Goal: Task Accomplishment & Management: Complete application form

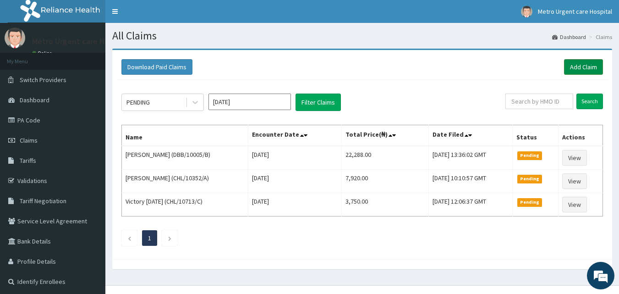
click at [575, 64] on link "Add Claim" at bounding box center [583, 67] width 39 height 16
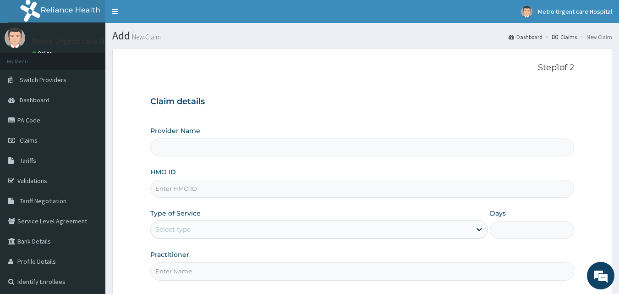
type input "Metro Urgent Care Hospital"
drag, startPoint x: 0, startPoint y: 0, endPoint x: 620, endPoint y: 78, distance: 624.8
click at [618, 78] on html "R EL Toggle navigation Metro Urgent care Hospital Metro Urgent care Hospital - …" at bounding box center [309, 189] width 619 height 379
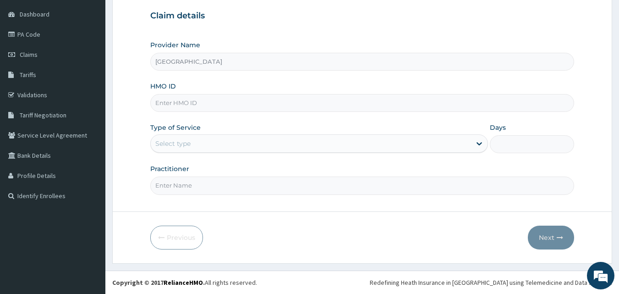
click at [222, 103] on input "HMO ID" at bounding box center [362, 103] width 424 height 18
type input "CHL/11875/A"
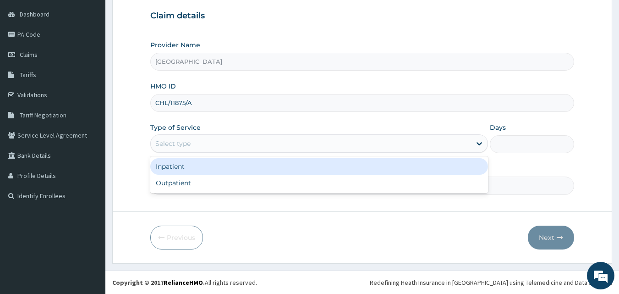
click at [216, 146] on div "Select type" at bounding box center [311, 143] width 320 height 15
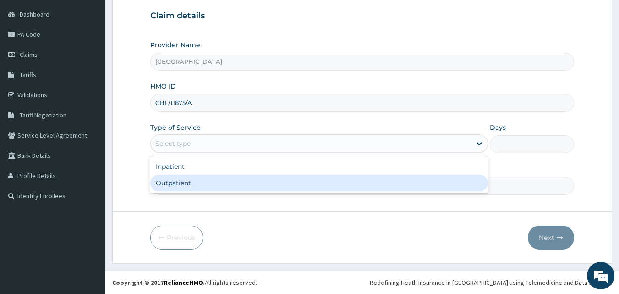
click at [194, 186] on div "Outpatient" at bounding box center [319, 183] width 338 height 16
type input "1"
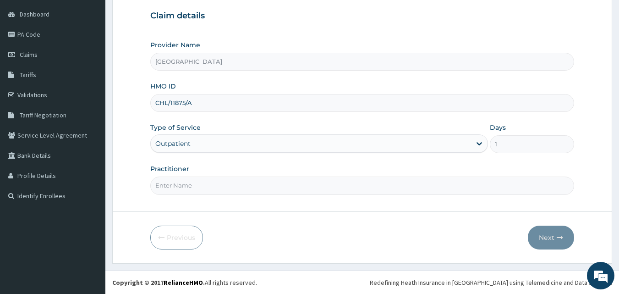
click at [191, 186] on input "Practitioner" at bounding box center [362, 185] width 424 height 18
type input "DORCAS MABAYOJE"
click at [551, 232] on button "Next" at bounding box center [551, 237] width 46 height 24
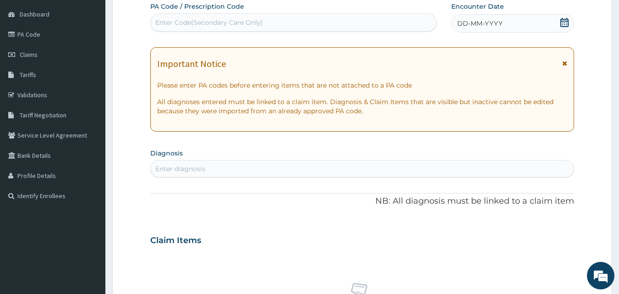
click at [565, 62] on icon at bounding box center [564, 63] width 5 height 6
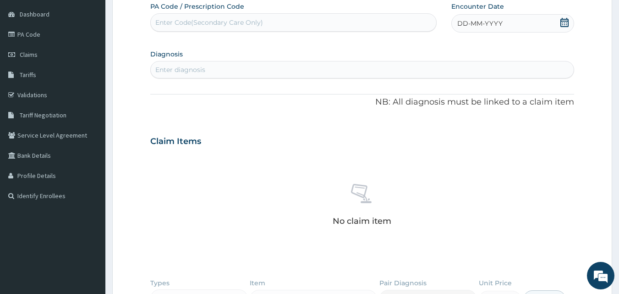
click at [562, 25] on icon at bounding box center [564, 22] width 9 height 9
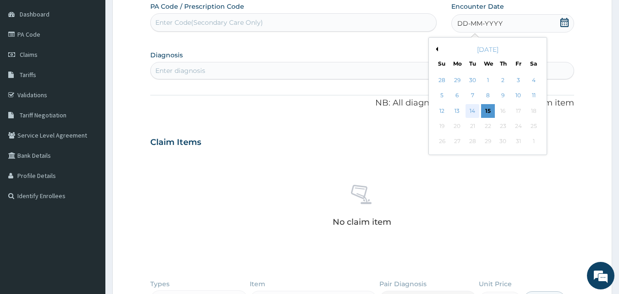
click at [470, 113] on div "14" at bounding box center [473, 111] width 14 height 14
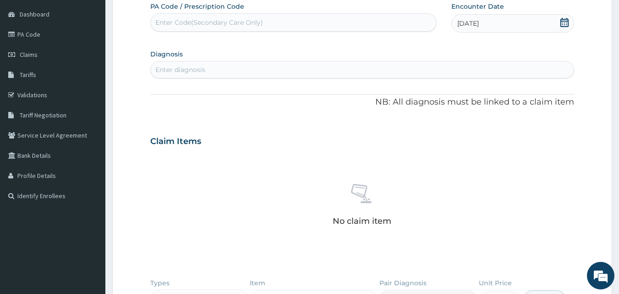
click at [229, 70] on div "Enter diagnosis" at bounding box center [362, 69] width 423 height 15
type input "H"
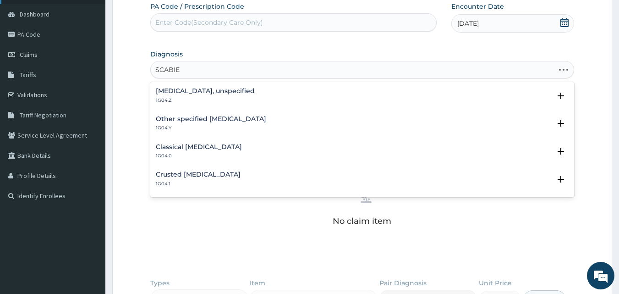
type input "SCABIES"
click at [215, 88] on h4 "Scabies, unspecified" at bounding box center [205, 91] width 99 height 7
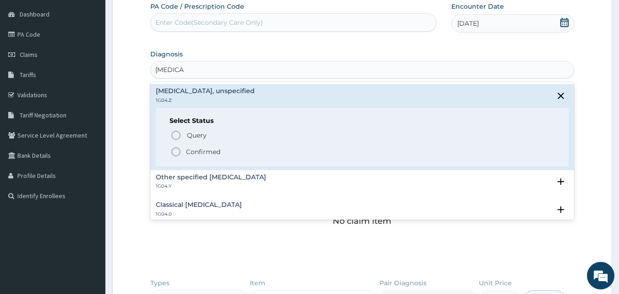
click at [178, 151] on icon "status option filled" at bounding box center [175, 151] width 11 height 11
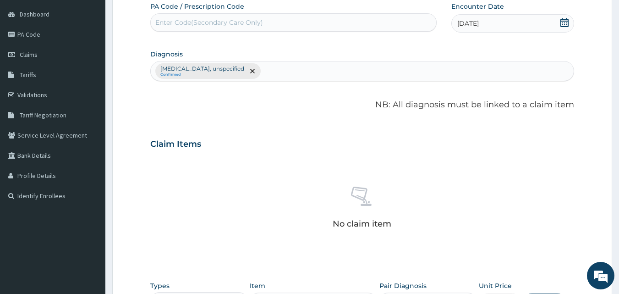
click at [178, 151] on div "Claim Items" at bounding box center [362, 142] width 424 height 24
drag, startPoint x: 342, startPoint y: 115, endPoint x: 409, endPoint y: 118, distance: 66.5
click at [409, 118] on div "PA Code / Prescription Code Enter Code(Secondary Care Only) Encounter Date 14-1…" at bounding box center [362, 191] width 424 height 378
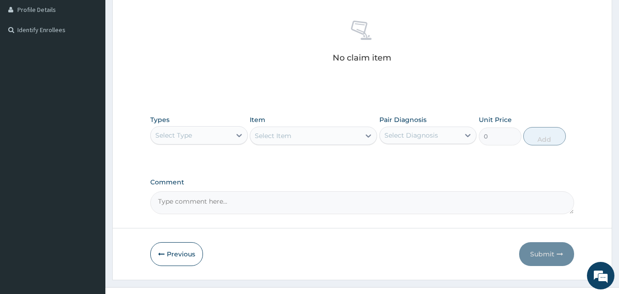
scroll to position [268, 0]
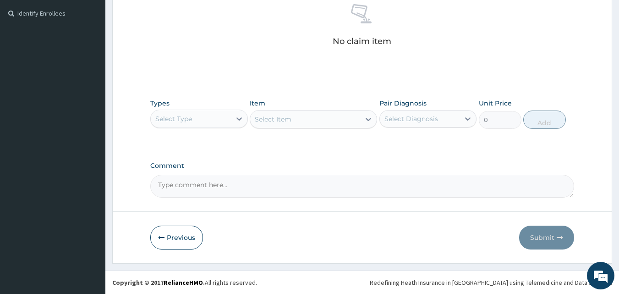
drag, startPoint x: 615, startPoint y: 204, endPoint x: 585, endPoint y: 197, distance: 30.5
click at [585, 197] on section "Step 2 of 2 PA Code / Prescription Code Enter Code(Secondary Care Only) Encount…" at bounding box center [362, 22] width 514 height 496
click at [237, 118] on icon at bounding box center [238, 118] width 5 height 3
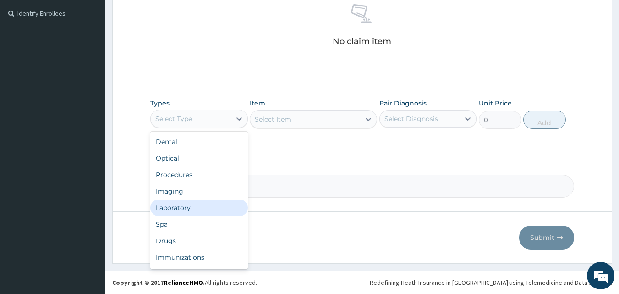
click at [218, 208] on div "Laboratory" at bounding box center [199, 207] width 98 height 16
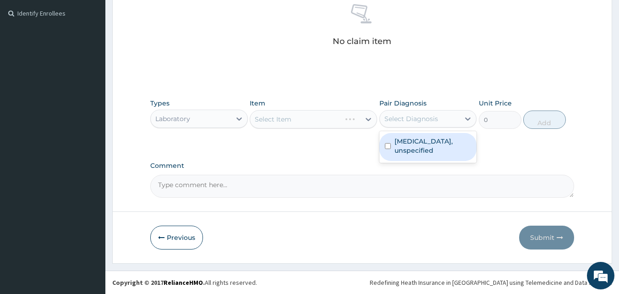
click at [415, 117] on div "Select Diagnosis" at bounding box center [411, 118] width 54 height 9
click at [394, 141] on label "Scabies, unspecified" at bounding box center [432, 146] width 77 height 18
checkbox input "true"
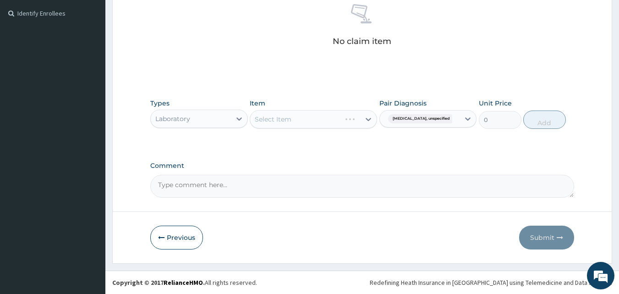
click at [354, 164] on label "Comment" at bounding box center [362, 166] width 424 height 8
click at [354, 175] on textarea "Comment" at bounding box center [362, 186] width 424 height 23
click at [334, 124] on div "Select Item" at bounding box center [305, 119] width 110 height 15
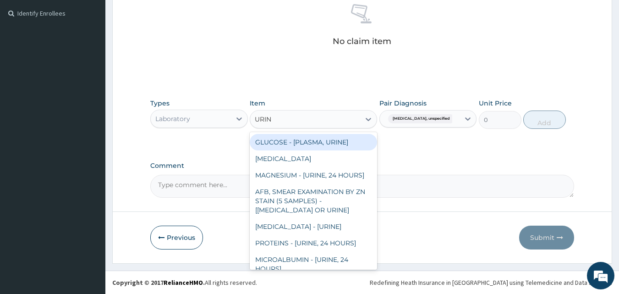
type input "URINE"
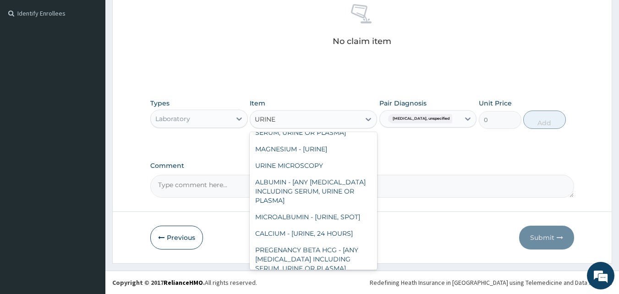
scroll to position [245, 0]
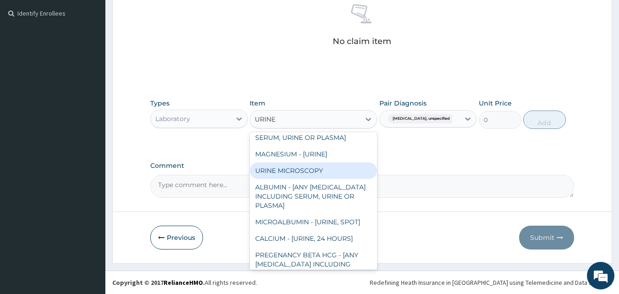
click at [344, 178] on div "URINE MICROSCOPY" at bounding box center [313, 170] width 127 height 16
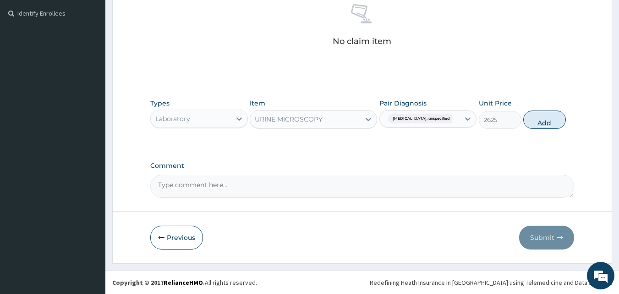
click at [528, 120] on button "Add" at bounding box center [544, 119] width 43 height 18
type input "0"
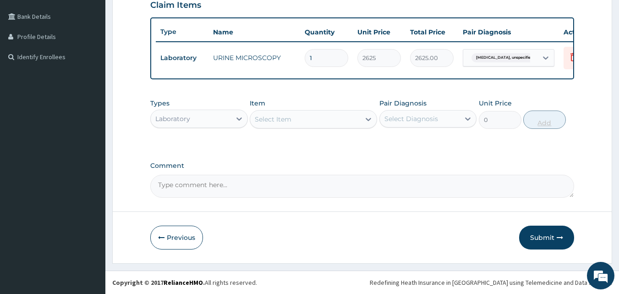
scroll to position [231, 0]
click at [336, 124] on div "Select Item" at bounding box center [305, 119] width 110 height 15
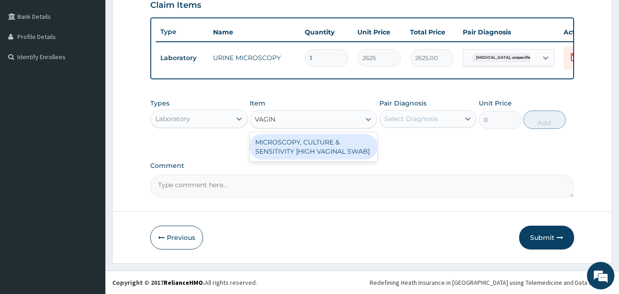
type input "VAGINA"
click at [325, 149] on div "MICROSCOPY, CULTURE & SENSITIVITY [HIGH VAGINAL SWAB]" at bounding box center [313, 147] width 127 height 26
type input "6000"
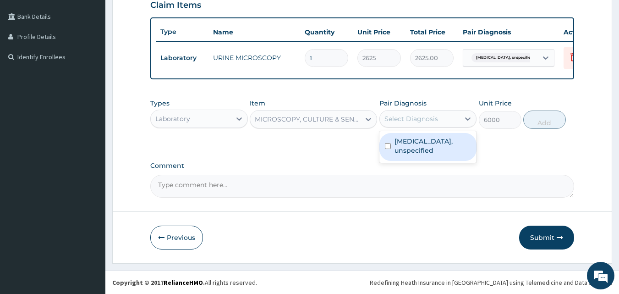
click at [421, 117] on div "Select Diagnosis" at bounding box center [411, 118] width 54 height 9
click at [402, 144] on label "Scabies, unspecified" at bounding box center [432, 146] width 77 height 18
checkbox input "true"
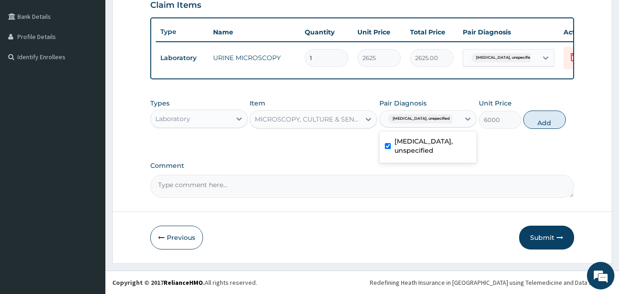
drag, startPoint x: 402, startPoint y: 144, endPoint x: 531, endPoint y: 183, distance: 134.9
click at [531, 183] on div "PA Code / Prescription Code Enter Code(Secondary Care Only) Encounter Date 14-1…" at bounding box center [362, 30] width 424 height 334
click at [500, 142] on div "Types Laboratory Item MICROSCOPY, CULTURE & SENSITIVITY [HIGH VAGINAL SWAB] Pai…" at bounding box center [362, 120] width 424 height 53
click at [544, 120] on button "Add" at bounding box center [544, 119] width 43 height 18
type input "0"
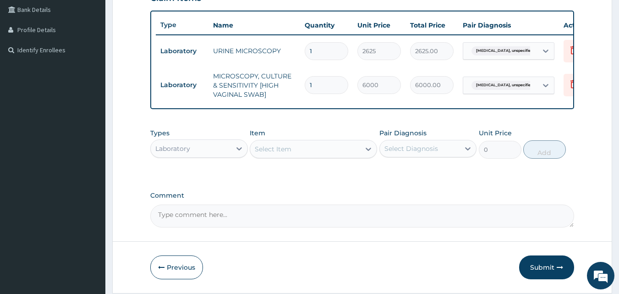
click at [543, 120] on div "PA Code / Prescription Code Enter Code(Secondary Care Only) Encounter Date 14-1…" at bounding box center [362, 41] width 424 height 371
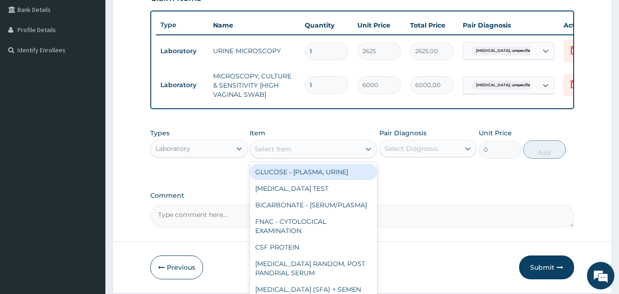
click at [322, 156] on div "Select Item" at bounding box center [305, 149] width 110 height 15
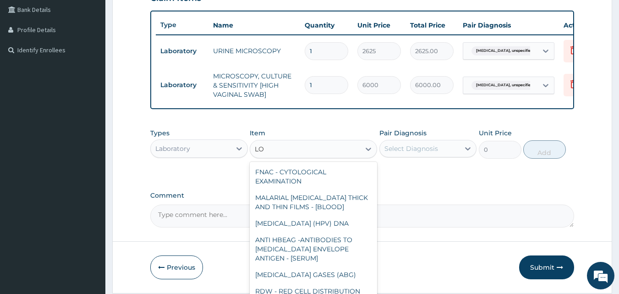
type input "L"
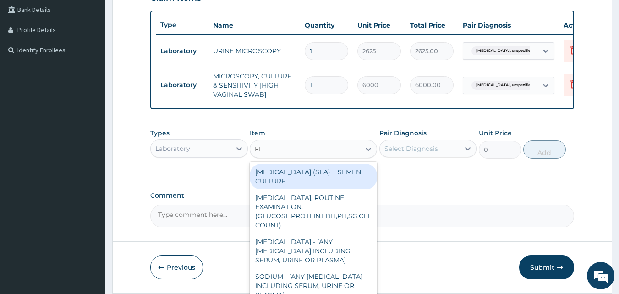
type input "F"
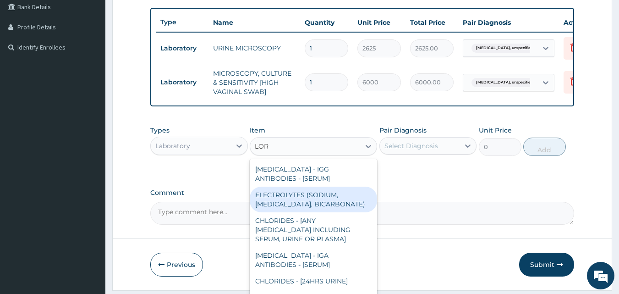
scroll to position [268, 0]
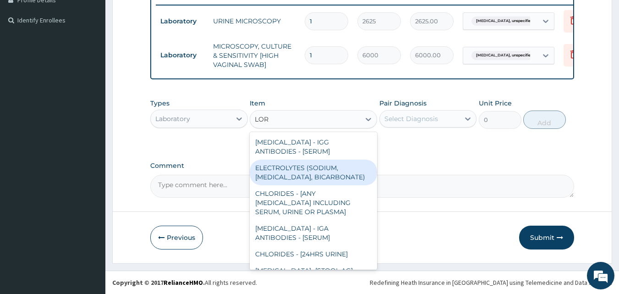
type input "LOR"
click at [410, 147] on div "Types Laboratory Item option MICROSCOPY, CULTURE & SENSITIVITY [HIGH VAGINAL SW…" at bounding box center [362, 120] width 424 height 53
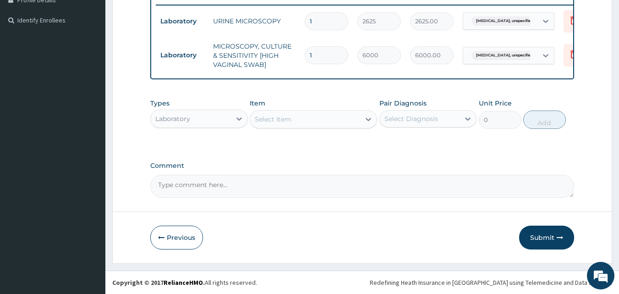
click at [195, 125] on div "Laboratory" at bounding box center [191, 118] width 80 height 15
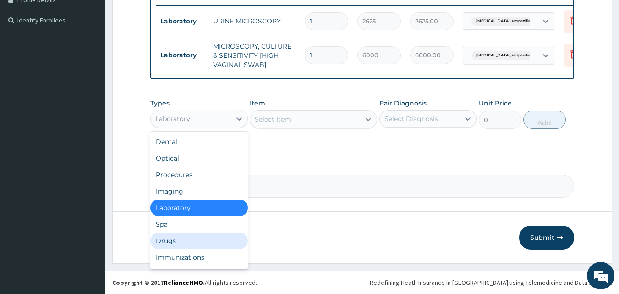
click at [178, 244] on div "Drugs" at bounding box center [199, 240] width 98 height 16
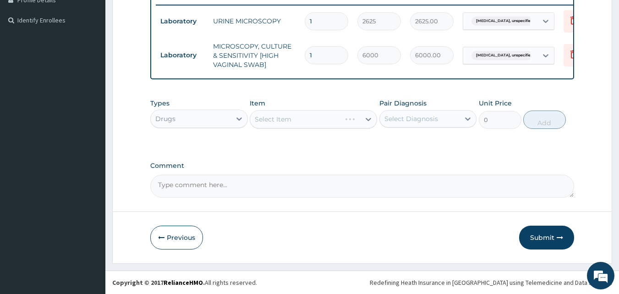
click at [399, 123] on div "Select Diagnosis" at bounding box center [411, 118] width 54 height 9
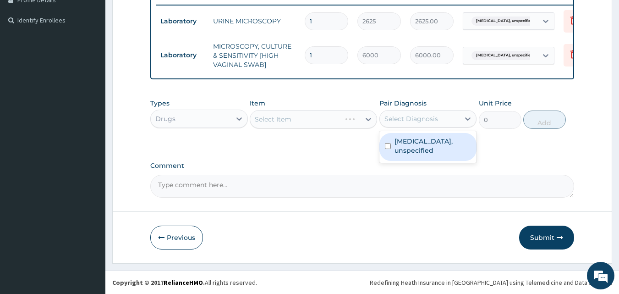
click at [387, 143] on input "checkbox" at bounding box center [388, 146] width 6 height 6
checkbox input "true"
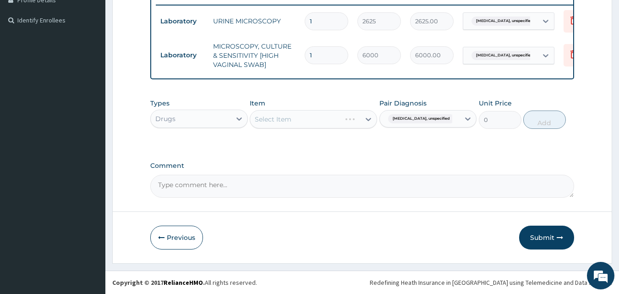
click at [360, 143] on div "Types Drugs Item Select Item Pair Diagnosis Scabies, unspecified Unit Price 0 A…" at bounding box center [362, 120] width 424 height 53
click at [346, 124] on div "Select Item" at bounding box center [305, 119] width 110 height 15
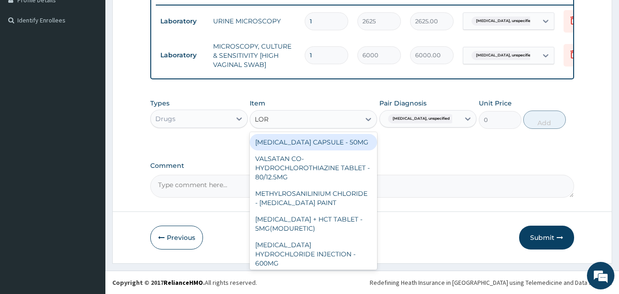
type input "LORA"
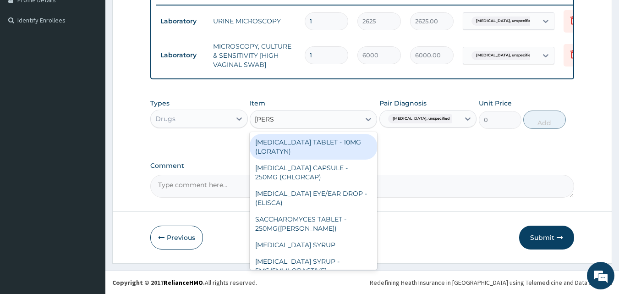
click at [335, 152] on div "LORATADINE TABLET - 10MG (LORATYN)" at bounding box center [313, 147] width 127 height 26
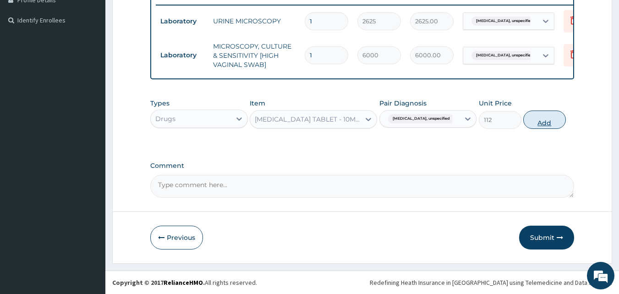
click at [541, 121] on button "Add" at bounding box center [544, 119] width 43 height 18
type input "0"
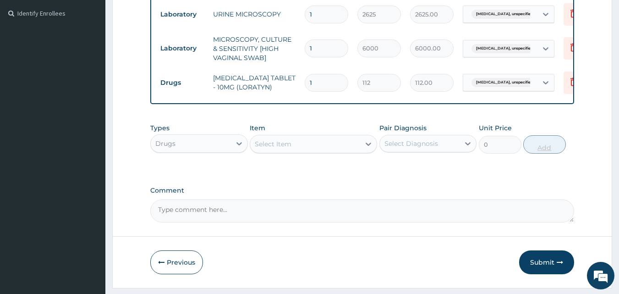
type input "10"
type input "1120.00"
type input "10"
click at [320, 151] on div "Select Item" at bounding box center [305, 144] width 110 height 15
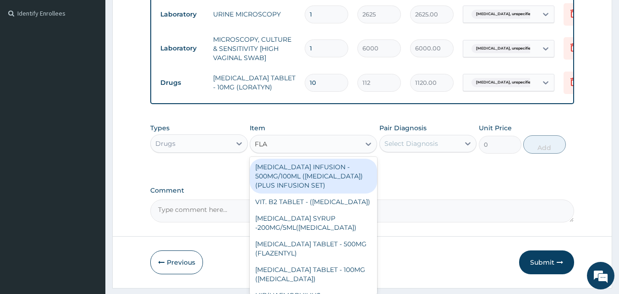
type input "FLAG"
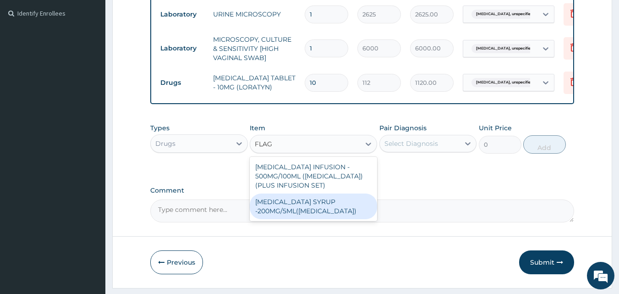
click at [314, 207] on div "METRONIDAZOLE SYRUP -200MG/5ML(FLAGYL)" at bounding box center [313, 206] width 127 height 26
type input "768"
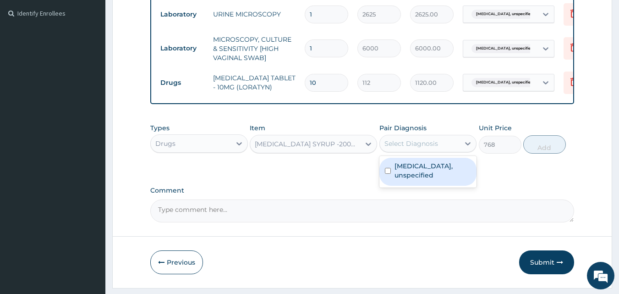
click at [411, 151] on div "Select Diagnosis" at bounding box center [420, 143] width 80 height 15
click at [387, 174] on input "checkbox" at bounding box center [388, 171] width 6 height 6
checkbox input "true"
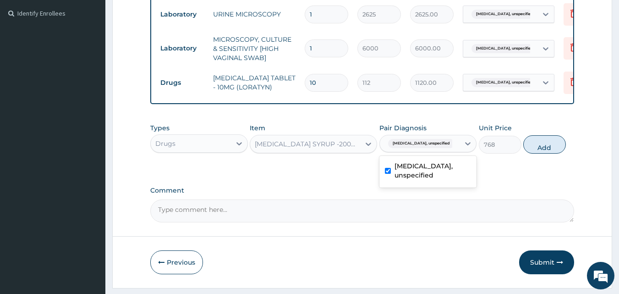
click at [535, 158] on div "Types Drugs Item METRONIDAZOLE SYRUP -200MG/5ML(FLAGYL) Pair Diagnosis option S…" at bounding box center [362, 138] width 424 height 39
click at [537, 152] on button "Add" at bounding box center [544, 144] width 43 height 18
type input "0"
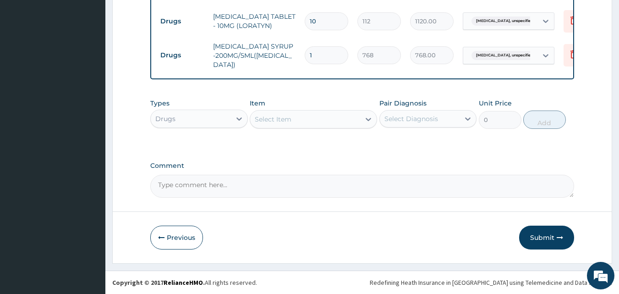
scroll to position [336, 0]
click at [553, 235] on button "Submit" at bounding box center [546, 237] width 55 height 24
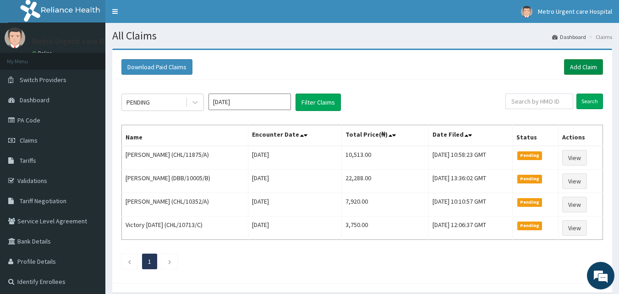
click at [579, 68] on link "Add Claim" at bounding box center [583, 67] width 39 height 16
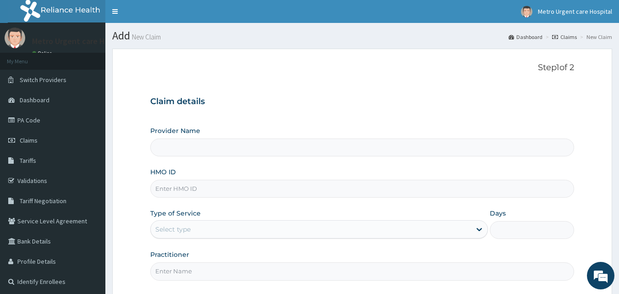
type input "[GEOGRAPHIC_DATA]"
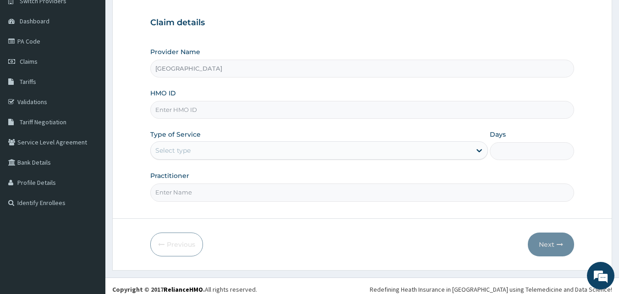
scroll to position [80, 0]
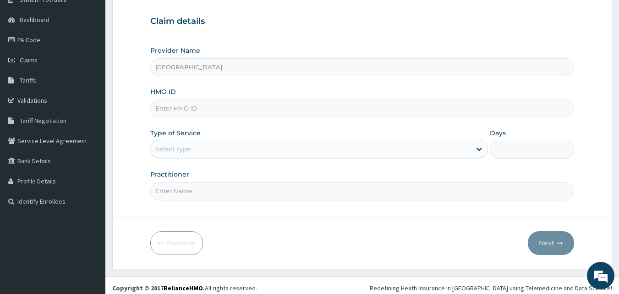
click at [205, 105] on input "HMO ID" at bounding box center [362, 108] width 424 height 18
type input "PGC/10163/A"
click at [197, 148] on div "Select type" at bounding box center [311, 149] width 320 height 15
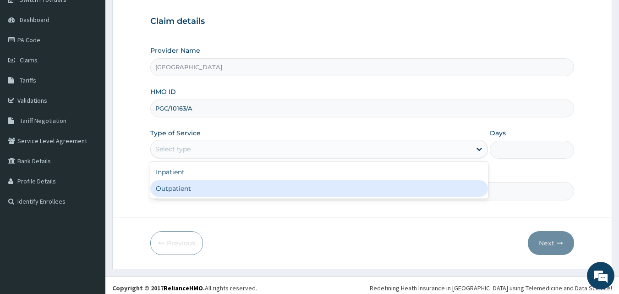
click at [186, 189] on div "Outpatient" at bounding box center [319, 188] width 338 height 16
type input "1"
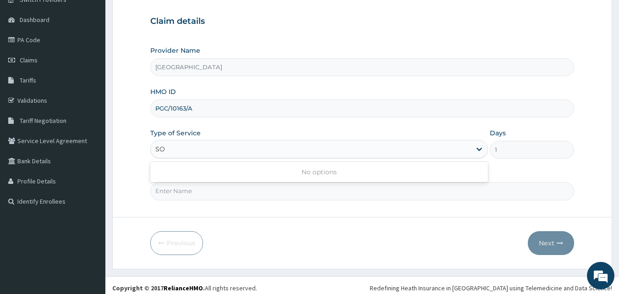
type input "S"
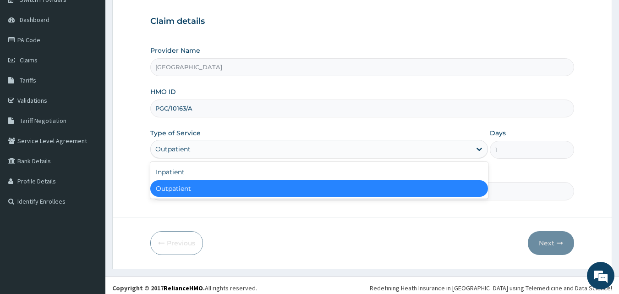
click at [203, 191] on div "Outpatient" at bounding box center [319, 188] width 338 height 16
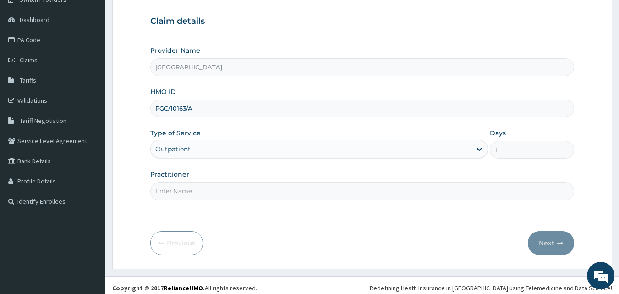
click at [195, 198] on input "Practitioner" at bounding box center [362, 191] width 424 height 18
type input "SOYEMI TOSIN"
click at [542, 243] on button "Next" at bounding box center [551, 243] width 46 height 24
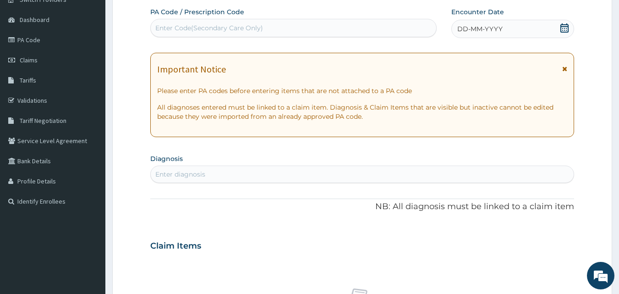
click at [562, 68] on icon at bounding box center [564, 69] width 5 height 6
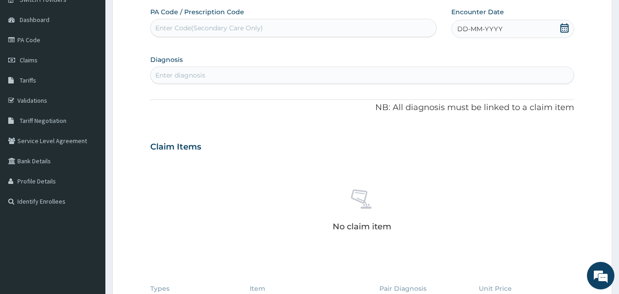
click at [564, 32] on icon at bounding box center [564, 27] width 8 height 9
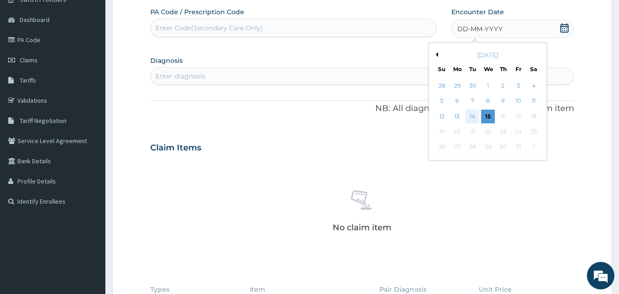
click at [475, 116] on div "14" at bounding box center [473, 116] width 14 height 14
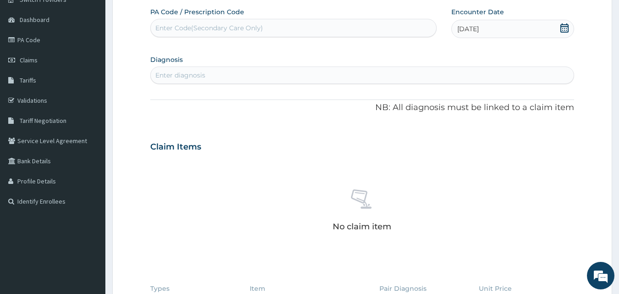
click at [251, 77] on div "Enter diagnosis" at bounding box center [362, 75] width 423 height 15
type input "CONSULT"
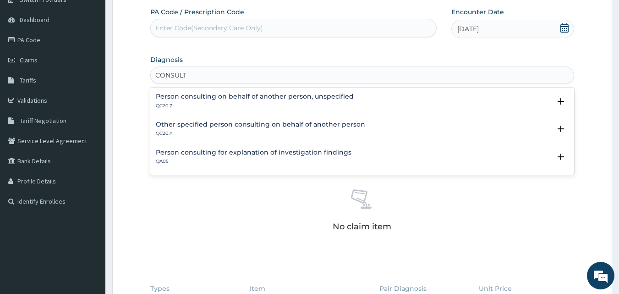
click at [244, 151] on h4 "Person consulting for explanation of investigation findings" at bounding box center [254, 152] width 196 height 7
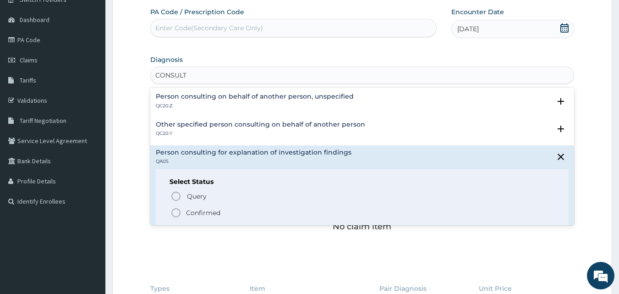
click at [176, 211] on icon "status option filled" at bounding box center [175, 212] width 11 height 11
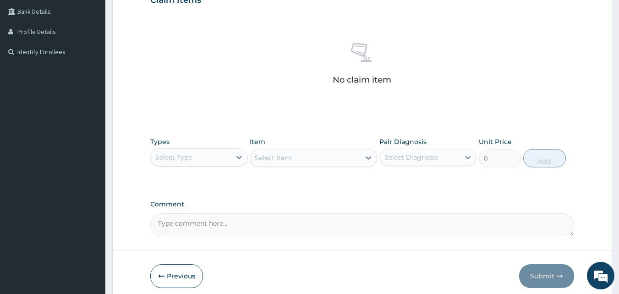
scroll to position [230, 0]
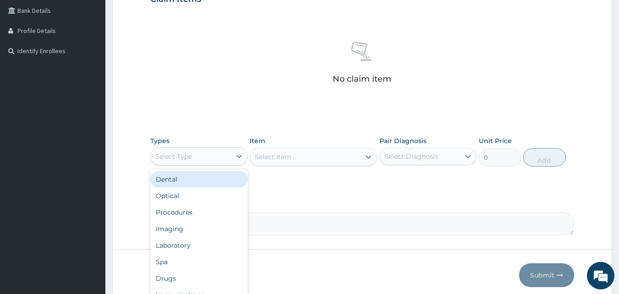
click at [189, 158] on div "Select Type" at bounding box center [173, 156] width 37 height 9
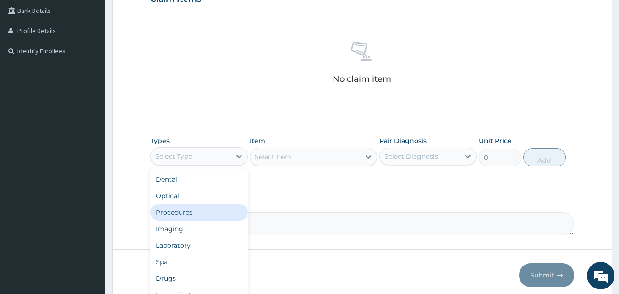
click at [189, 213] on div "Procedures" at bounding box center [199, 212] width 98 height 16
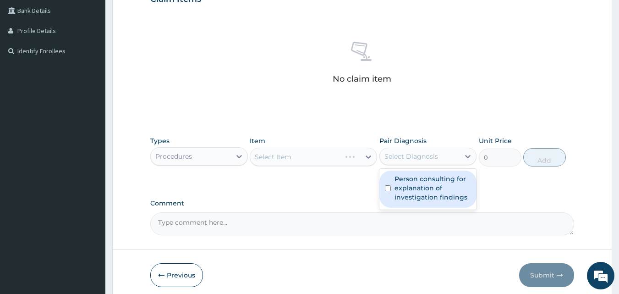
click at [402, 163] on div "Select Diagnosis" at bounding box center [420, 156] width 80 height 15
click at [389, 190] on input "checkbox" at bounding box center [388, 188] width 6 height 6
checkbox input "true"
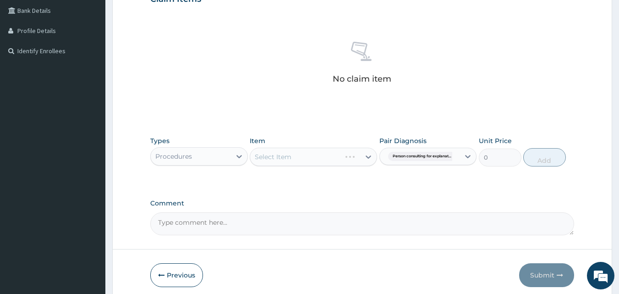
click at [358, 190] on div "PA Code / Prescription Code Enter Code(Secondary Care Only) Encounter Date 14-1…" at bounding box center [362, 46] width 424 height 378
click at [341, 157] on div "Select Item" at bounding box center [305, 156] width 110 height 15
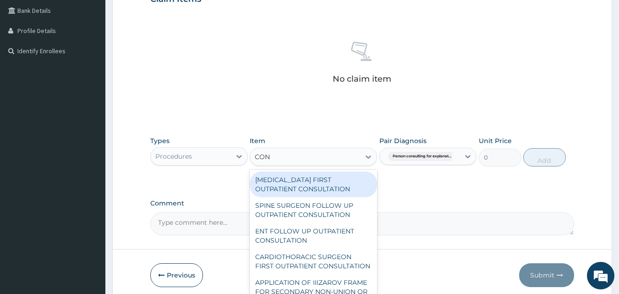
type input "CONS"
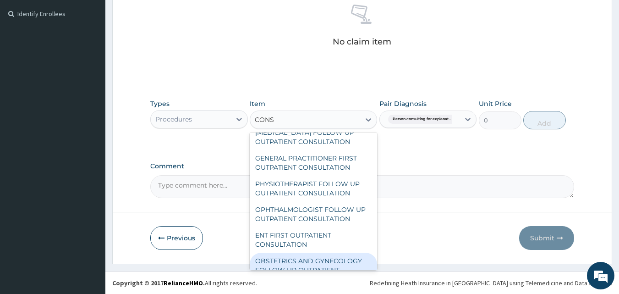
scroll to position [825, 0]
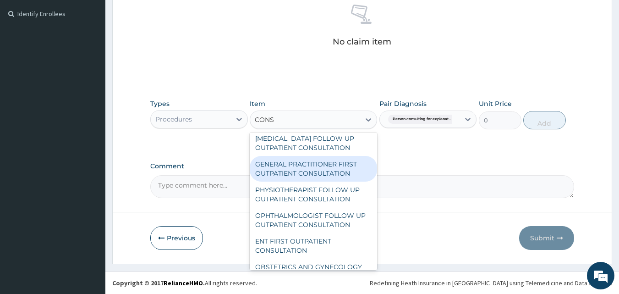
click at [355, 181] on div "GENERAL PRACTITIONER FIRST OUTPATIENT CONSULTATION" at bounding box center [313, 169] width 127 height 26
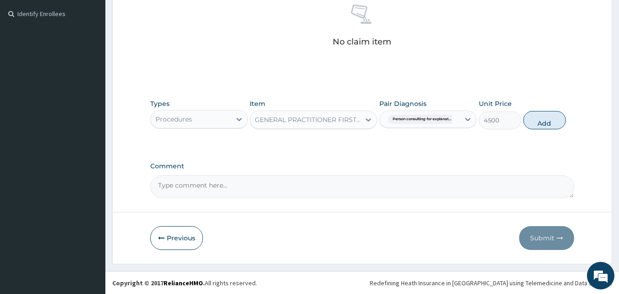
click at [446, 179] on textarea "Comment" at bounding box center [362, 186] width 424 height 23
click at [544, 120] on button "Add" at bounding box center [544, 120] width 43 height 18
type input "0"
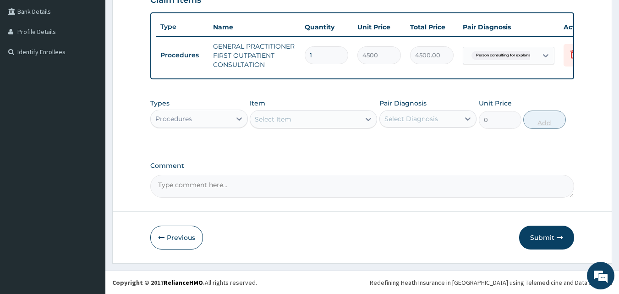
scroll to position [236, 0]
click at [542, 233] on button "Submit" at bounding box center [546, 237] width 55 height 24
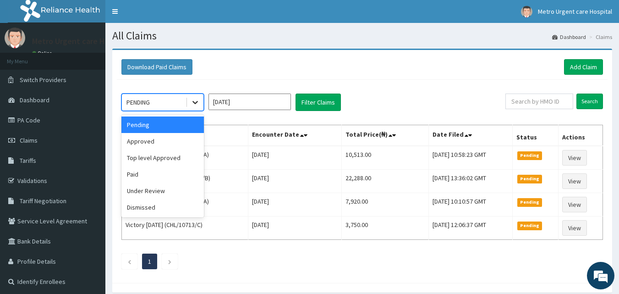
click at [197, 101] on icon at bounding box center [195, 102] width 9 height 9
click at [154, 207] on div "Dismissed" at bounding box center [162, 207] width 82 height 16
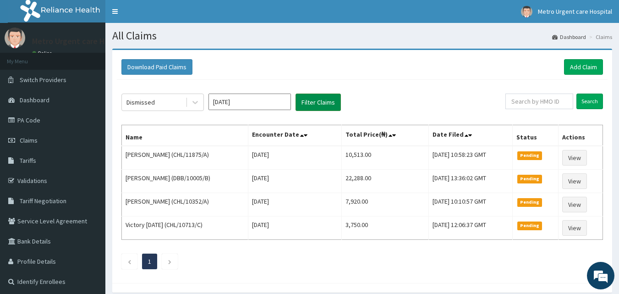
click at [302, 106] on button "Filter Claims" at bounding box center [317, 101] width 45 height 17
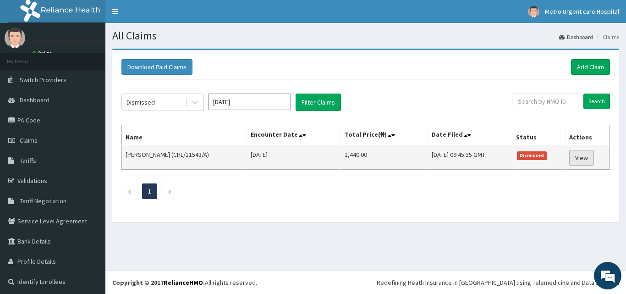
click at [569, 159] on link "View" at bounding box center [581, 158] width 25 height 16
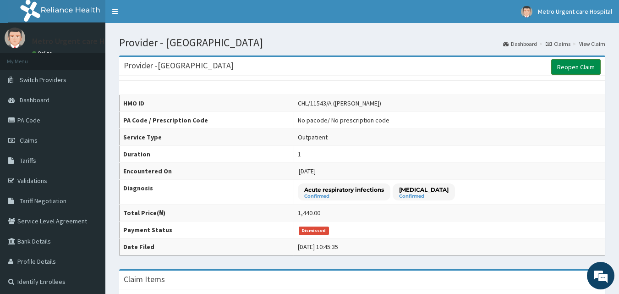
click at [586, 68] on link "Reopen Claim" at bounding box center [575, 67] width 49 height 16
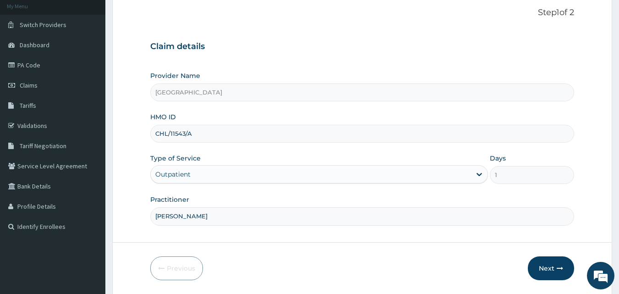
scroll to position [86, 0]
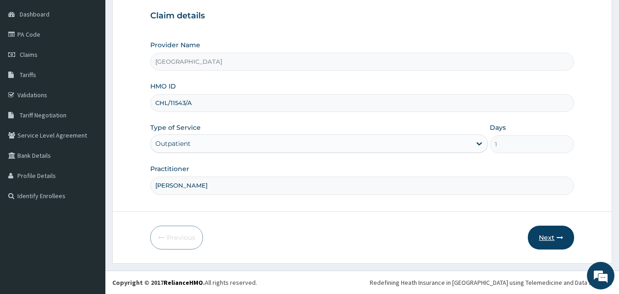
click at [548, 231] on button "Next" at bounding box center [551, 237] width 46 height 24
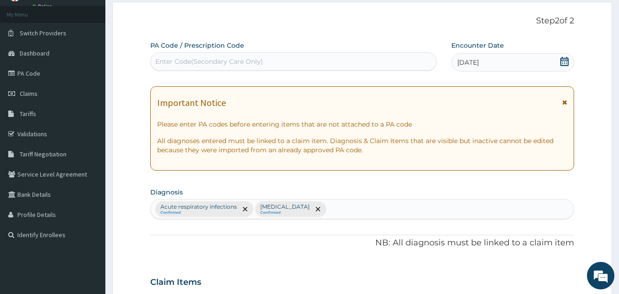
scroll to position [0, 0]
